Goal: Find specific page/section: Find specific page/section

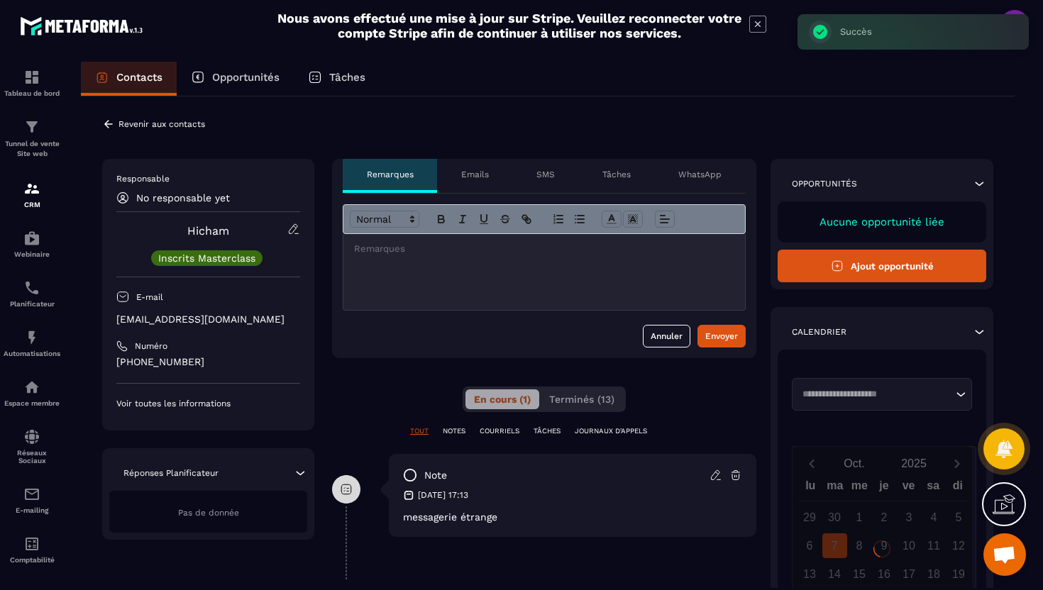
click at [114, 124] on icon at bounding box center [108, 124] width 13 height 13
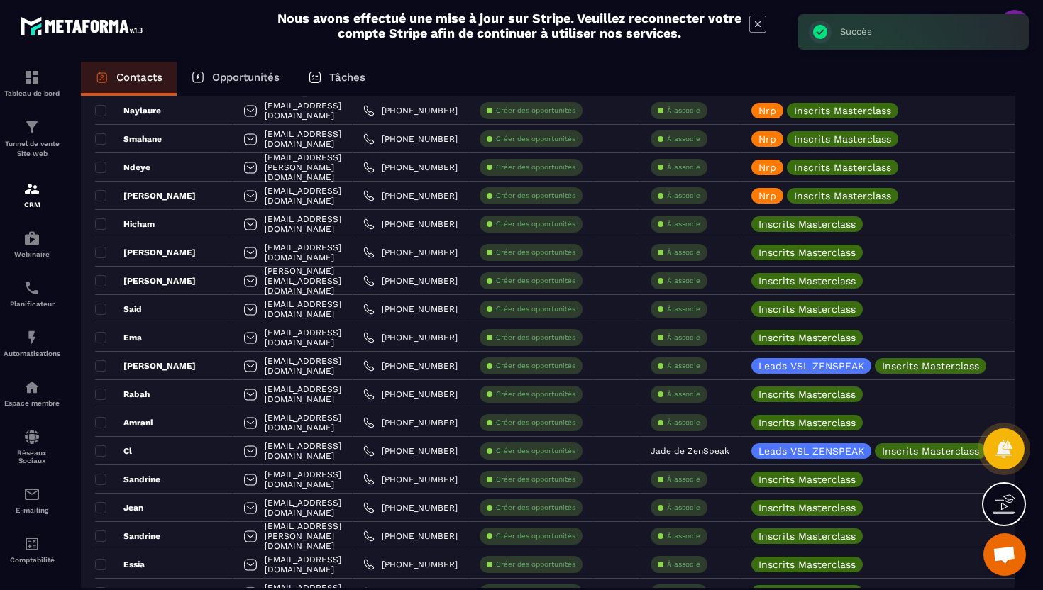
scroll to position [1219, 0]
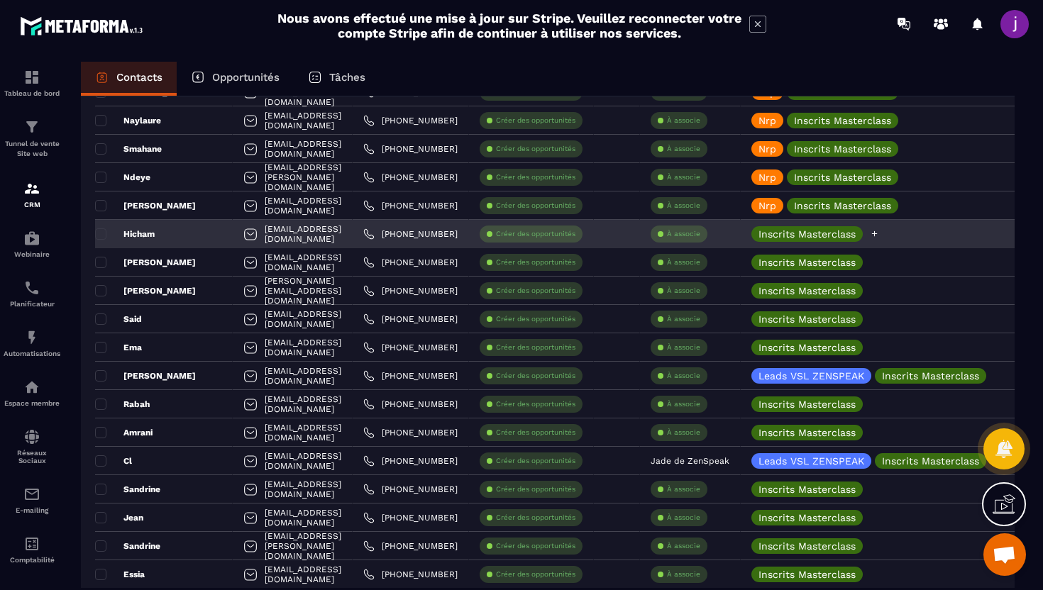
click at [879, 234] on icon at bounding box center [874, 233] width 9 height 9
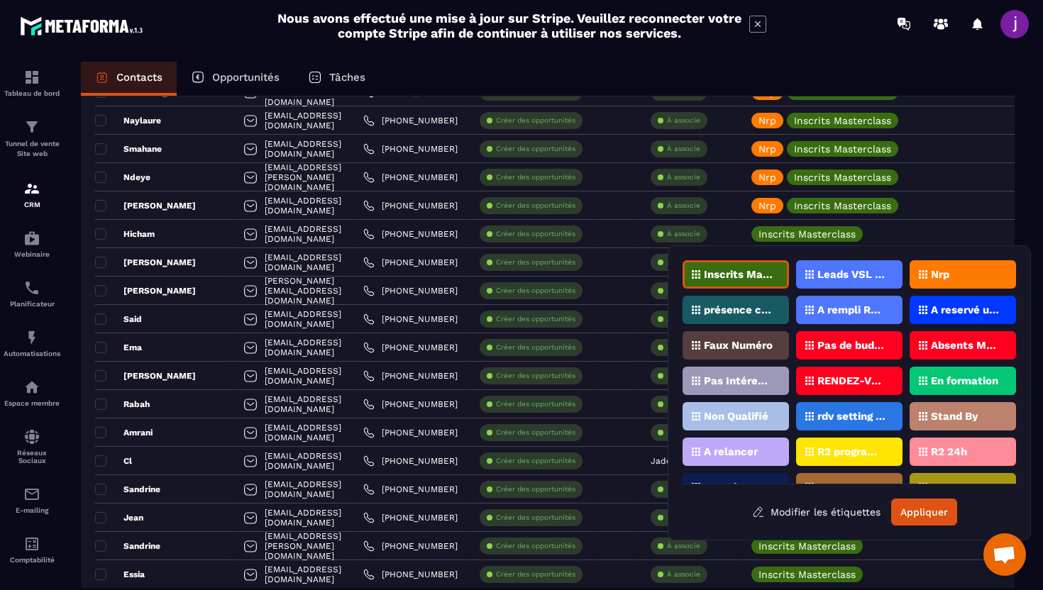
click at [935, 265] on div "Nrp" at bounding box center [963, 274] width 106 height 28
click at [913, 510] on button "Appliquer" at bounding box center [924, 512] width 66 height 27
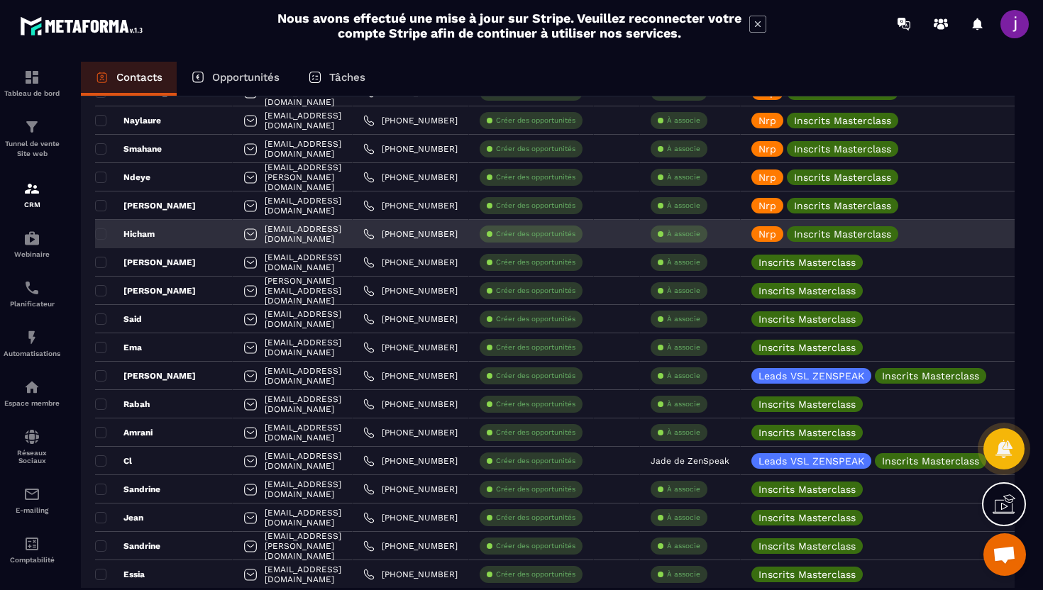
click at [279, 231] on div "[EMAIL_ADDRESS][DOMAIN_NAME]" at bounding box center [293, 234] width 120 height 28
click at [167, 234] on div "Hicham" at bounding box center [164, 234] width 138 height 28
